Goal: Task Accomplishment & Management: Manage account settings

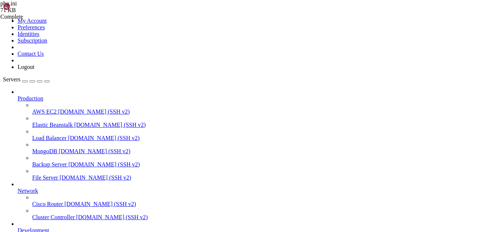
click at [25, 81] on div "button" at bounding box center [25, 81] width 0 height 0
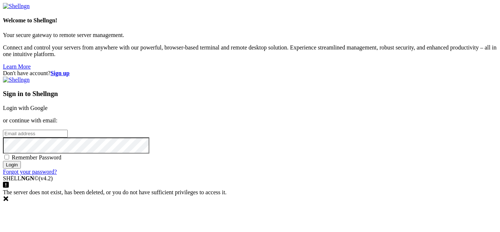
click at [48, 105] on link "Login with Google" at bounding box center [25, 108] width 45 height 6
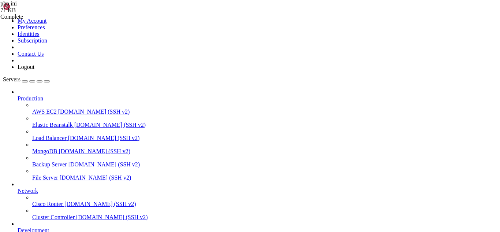
scroll to position [118, 0]
click at [25, 81] on div "button" at bounding box center [25, 81] width 0 height 0
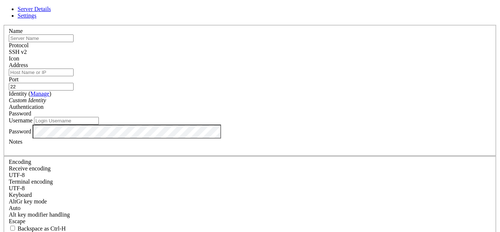
click at [74, 42] on input "text" at bounding box center [41, 38] width 65 height 8
type input "FActuracion"
click at [74, 75] on input "Address" at bounding box center [41, 72] width 65 height 8
paste input "[TECHNICAL_ID]"
type input "[TECHNICAL_ID]"
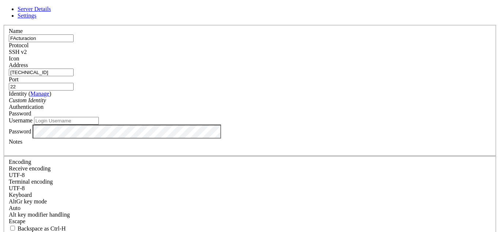
click at [99, 124] on input "Username" at bounding box center [66, 121] width 65 height 8
paste input "jjja"
type input "jjja"
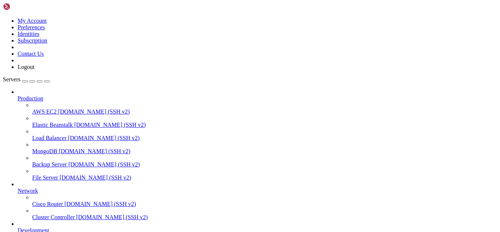
scroll to position [102, 0]
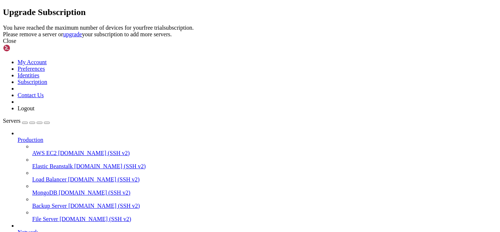
click at [326, 44] on div "Close" at bounding box center [250, 41] width 494 height 7
